Goal: Task Accomplishment & Management: Use online tool/utility

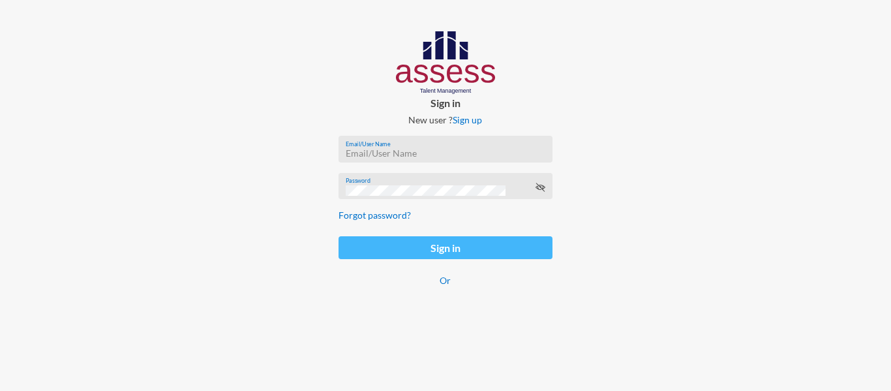
type input "[EMAIL_ADDRESS][PERSON_NAME][DOMAIN_NAME]"
click at [435, 250] on button "Sign in" at bounding box center [444, 247] width 213 height 23
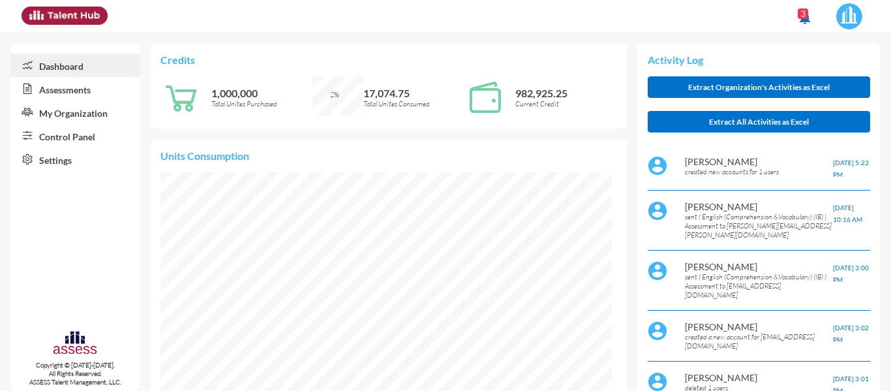
scroll to position [102, 205]
click at [70, 142] on link "Control Panel" at bounding box center [74, 135] width 129 height 23
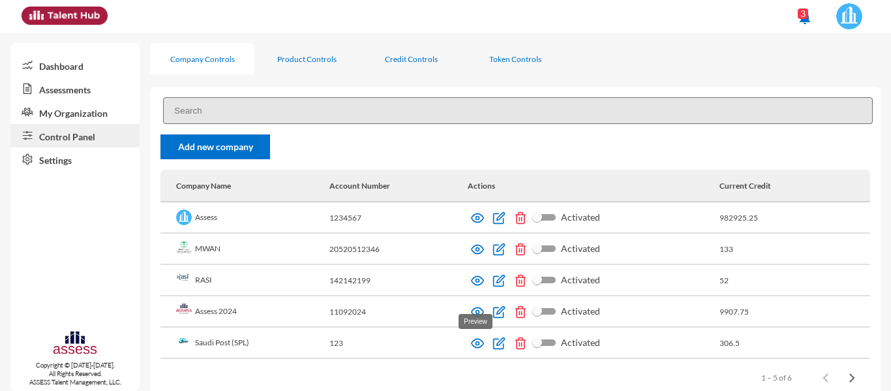
click at [472, 347] on img at bounding box center [477, 343] width 13 height 13
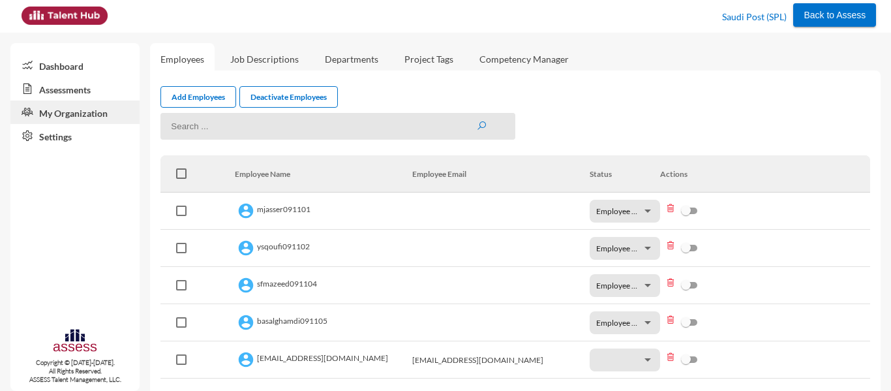
click at [76, 89] on link "Assessments" at bounding box center [74, 88] width 129 height 23
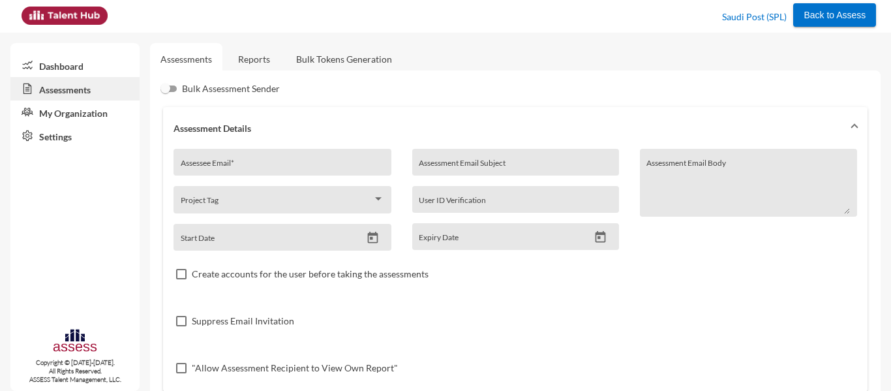
click at [252, 65] on link "Reports" at bounding box center [254, 59] width 53 height 32
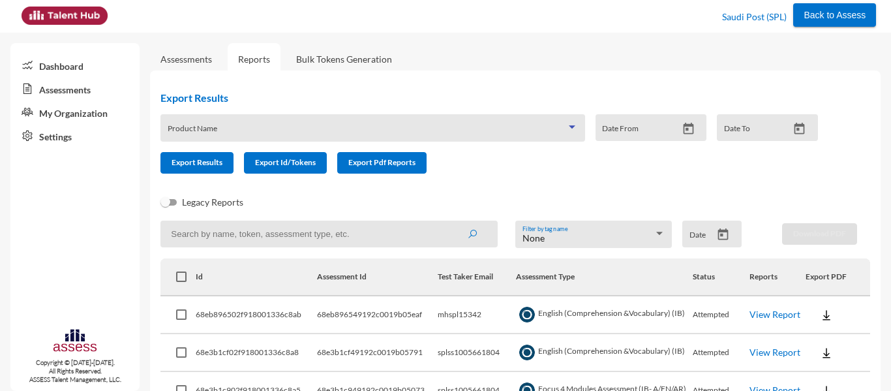
click at [361, 130] on span at bounding box center [367, 132] width 398 height 10
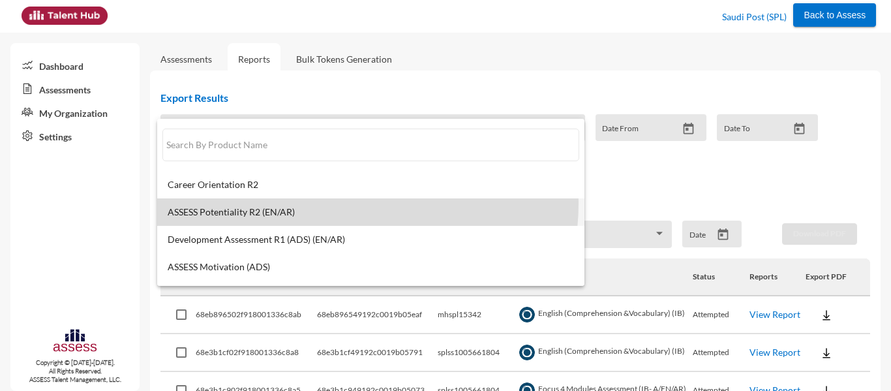
click at [352, 203] on mat-option "ASSESS Potentiality R2 (EN/AR)" at bounding box center [370, 211] width 427 height 27
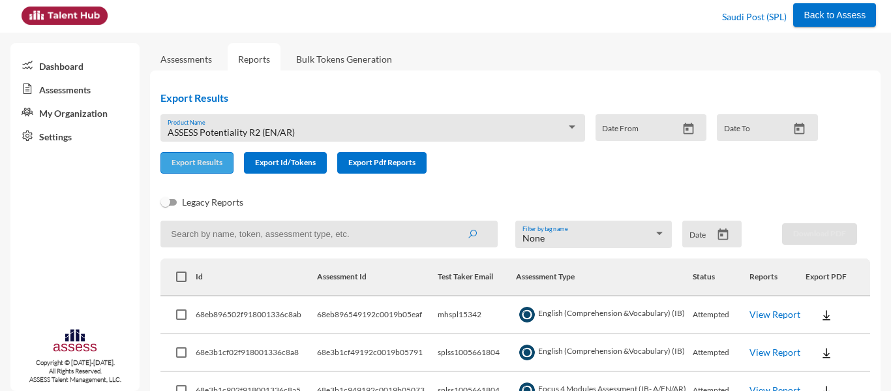
click at [193, 160] on span "Export Results" at bounding box center [197, 162] width 51 height 10
click at [280, 129] on span "ASSESS Potentiality R2 (EN/AR)" at bounding box center [231, 132] width 127 height 11
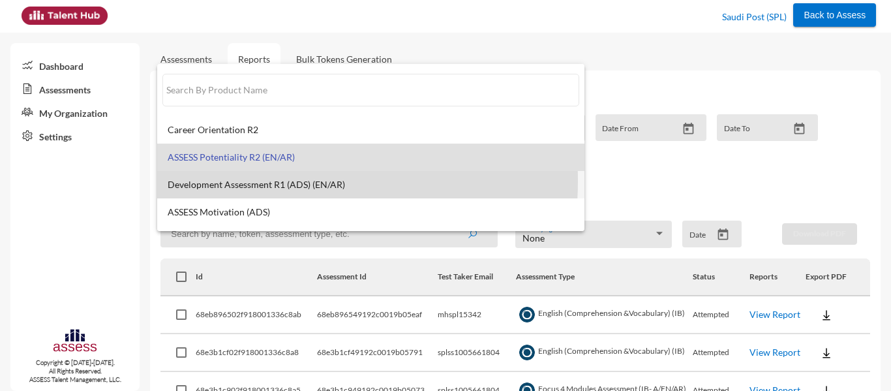
click at [258, 181] on span "Development Assessment R1 (ADS) (EN/AR)" at bounding box center [371, 184] width 406 height 10
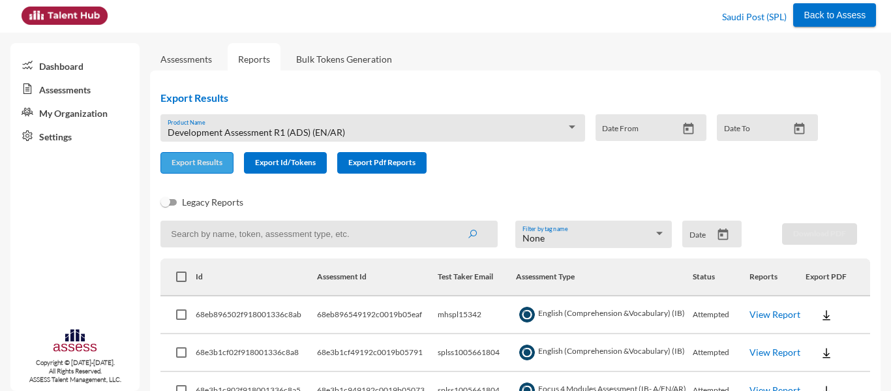
click at [203, 167] on span "Export Results" at bounding box center [197, 162] width 51 height 10
click at [392, 126] on div "Development Assessment R1 (ADS) (EN/AR) Product Name" at bounding box center [373, 131] width 410 height 20
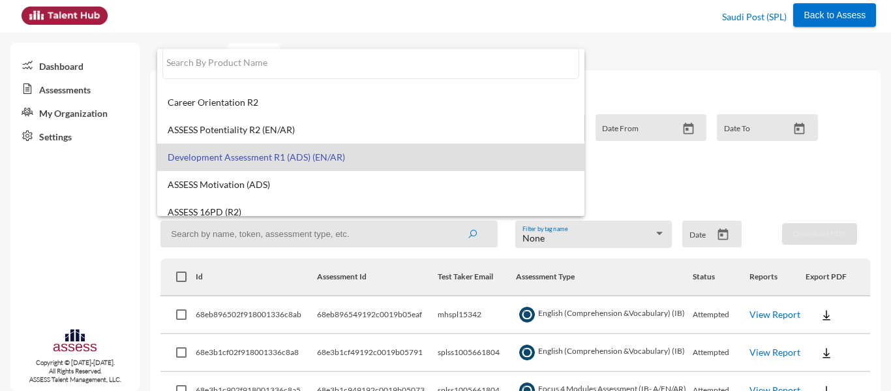
scroll to position [10, 0]
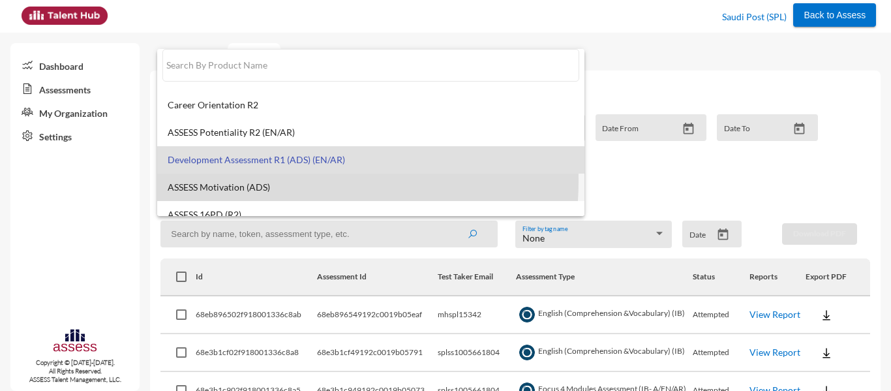
click at [281, 181] on mat-option "ASSESS Motivation (ADS)" at bounding box center [370, 186] width 427 height 27
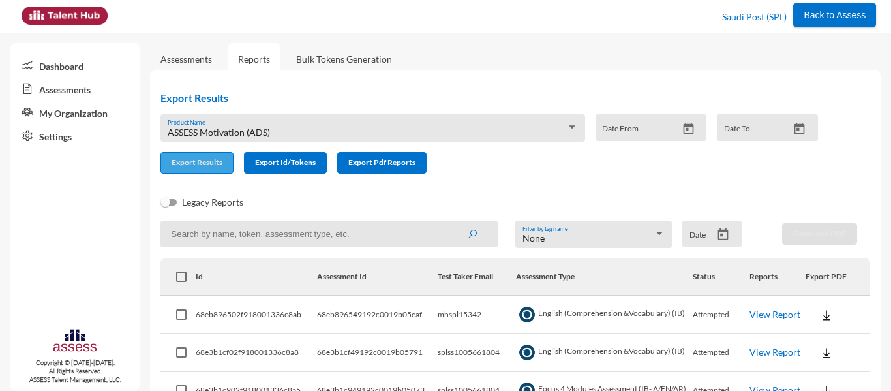
click at [211, 155] on button "Export Results" at bounding box center [196, 163] width 73 height 22
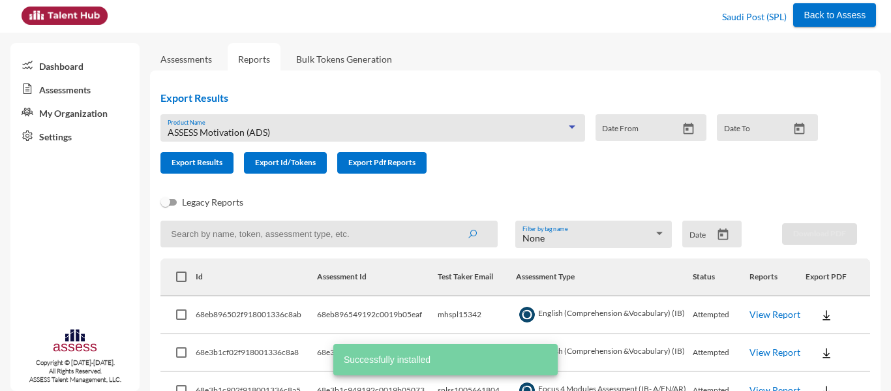
click at [258, 129] on span "ASSESS Motivation (ADS)" at bounding box center [219, 132] width 102 height 11
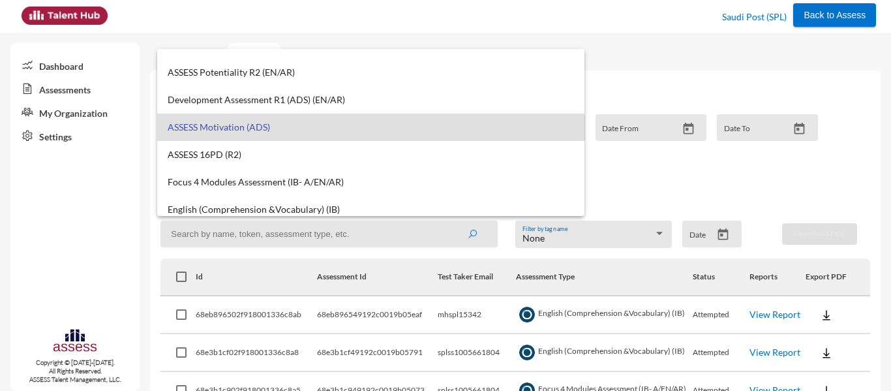
scroll to position [71, 0]
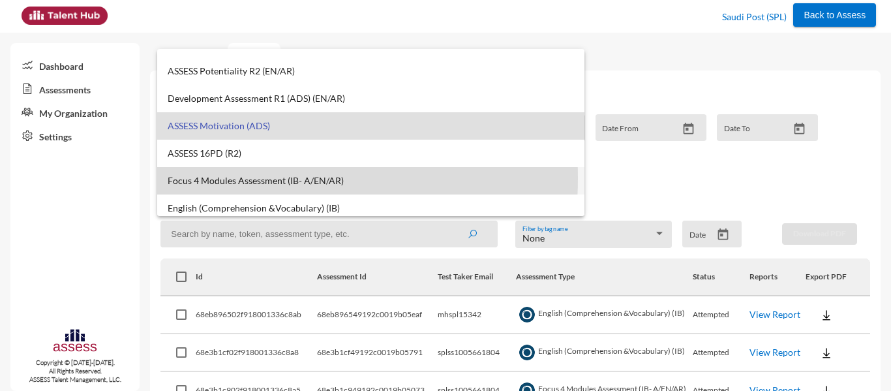
click at [235, 178] on span "Focus 4 Modules Assessment (IB- A/EN/AR)" at bounding box center [371, 180] width 406 height 10
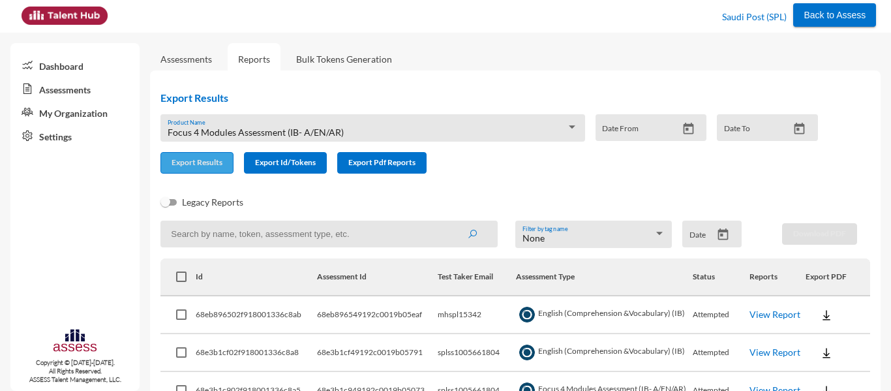
click at [200, 153] on button "Export Results" at bounding box center [196, 163] width 73 height 22
click at [244, 132] on span "Focus 4 Modules Assessment (IB- A/EN/AR)" at bounding box center [256, 132] width 176 height 11
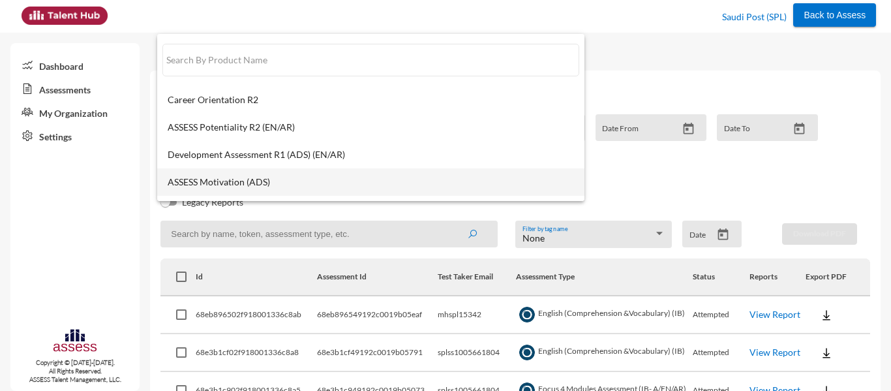
scroll to position [104, 0]
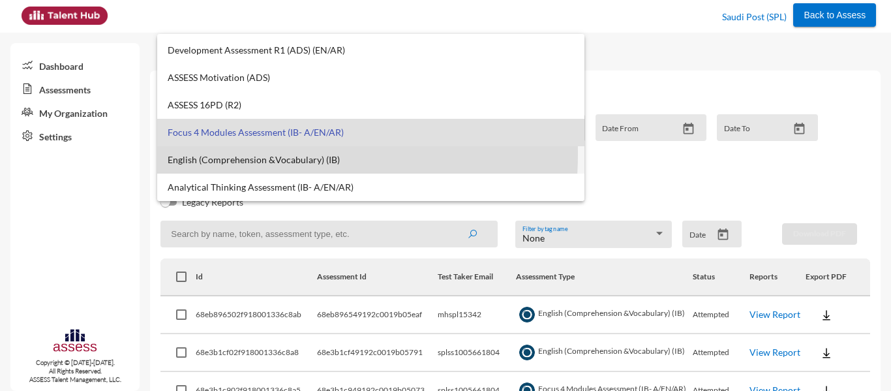
click at [239, 155] on span "English (Comprehension &Vocabulary) (IB)" at bounding box center [371, 160] width 406 height 10
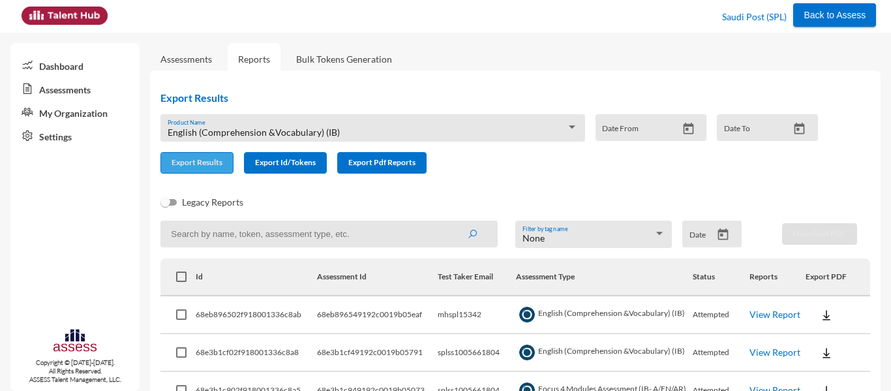
click at [194, 165] on span "Export Results" at bounding box center [197, 162] width 51 height 10
